Goal: Information Seeking & Learning: Learn about a topic

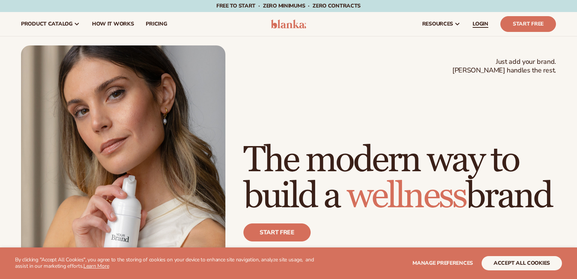
click at [479, 26] on span "LOGIN" at bounding box center [480, 24] width 16 height 6
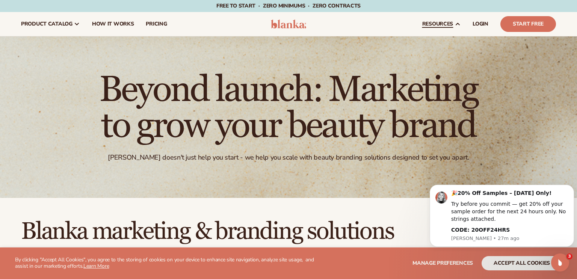
click at [444, 32] on link "resources" at bounding box center [441, 24] width 50 height 24
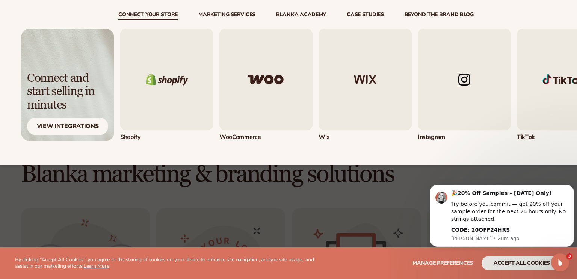
scroll to position [65, 0]
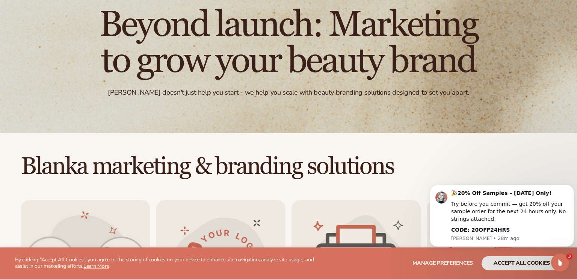
scroll to position [0, 0]
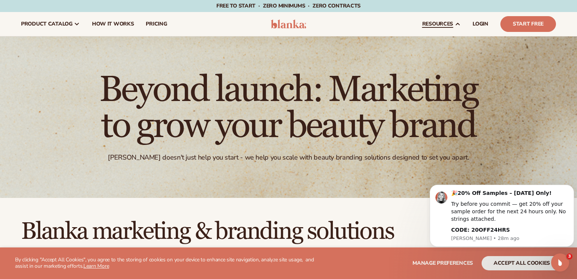
click at [452, 23] on span "resources" at bounding box center [437, 24] width 31 height 6
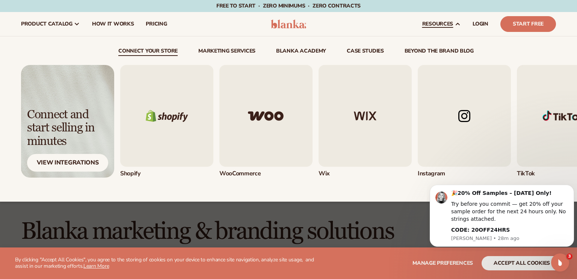
click at [240, 50] on link "Marketing services" at bounding box center [226, 52] width 57 height 8
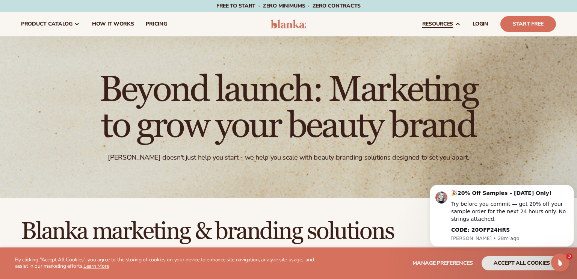
click at [444, 23] on span "resources" at bounding box center [437, 24] width 31 height 6
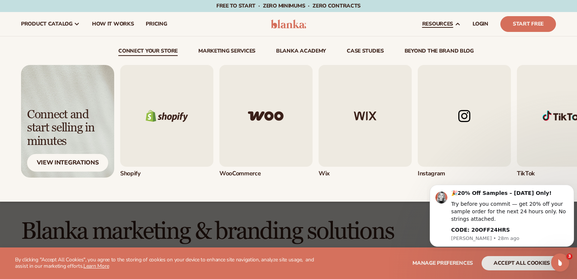
click at [455, 48] on link "beyond the brand blog" at bounding box center [438, 52] width 69 height 8
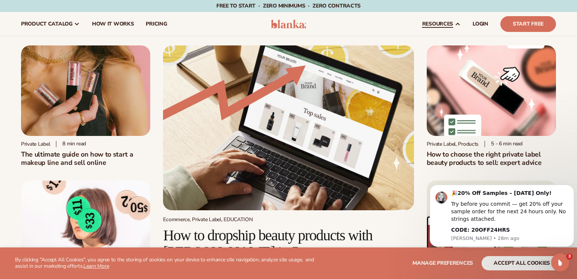
click at [449, 23] on span "resources" at bounding box center [437, 24] width 31 height 6
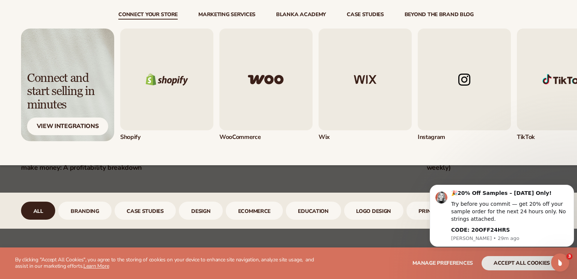
scroll to position [132, 0]
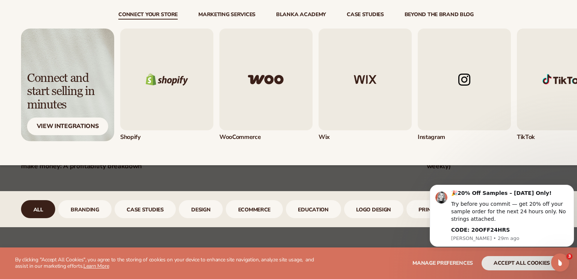
click at [85, 210] on link "branding" at bounding box center [84, 209] width 53 height 18
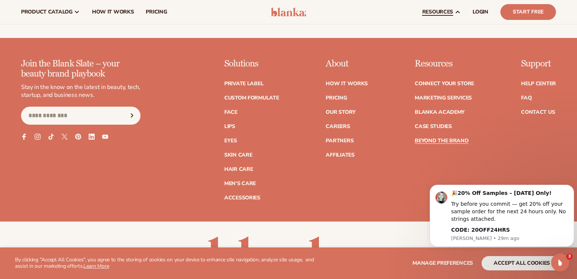
scroll to position [1484, 0]
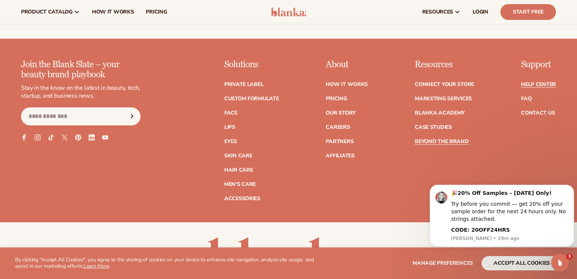
click at [543, 87] on link "Help Center" at bounding box center [538, 84] width 35 height 5
